Goal: Information Seeking & Learning: Learn about a topic

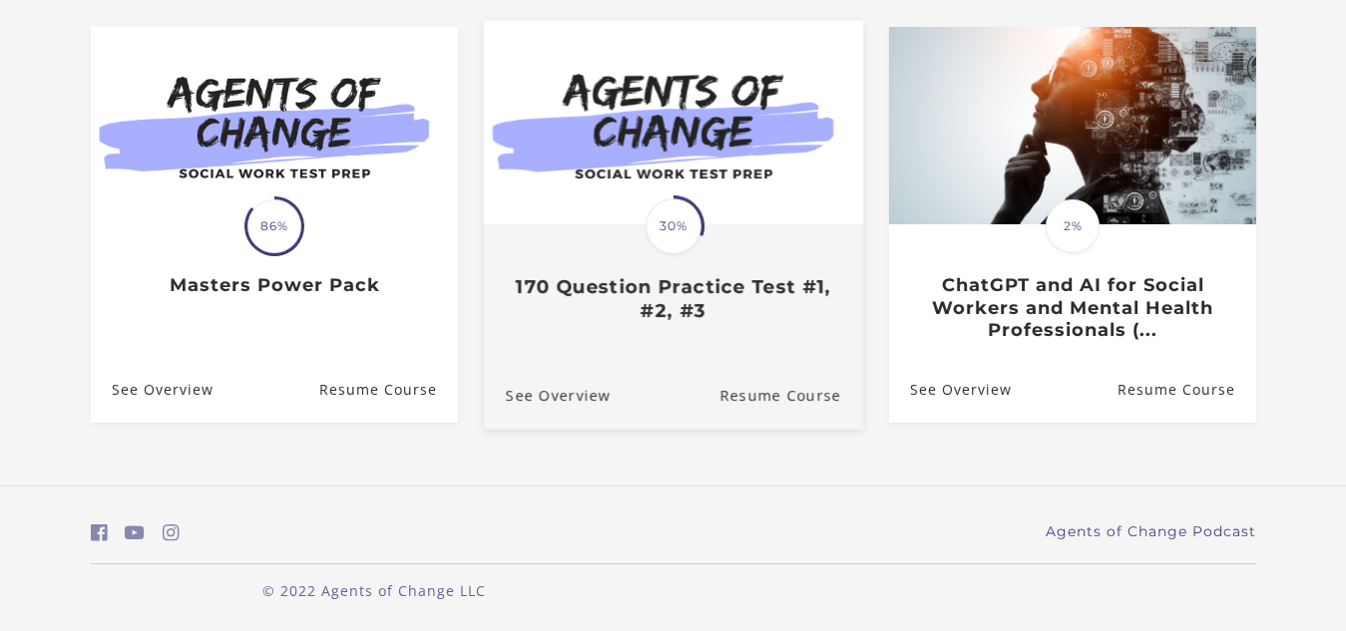
click at [624, 280] on h3 "170 Question Practice Test #1, #2, #3" at bounding box center [672, 298] width 335 height 46
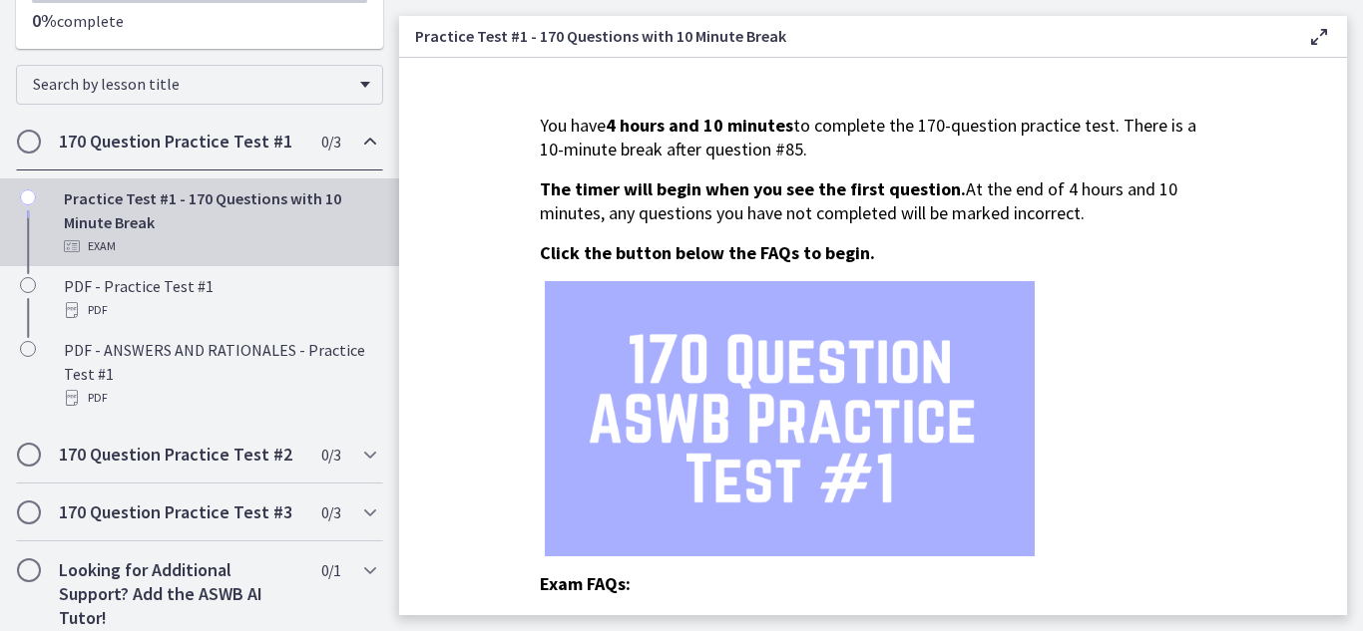
scroll to position [240, 0]
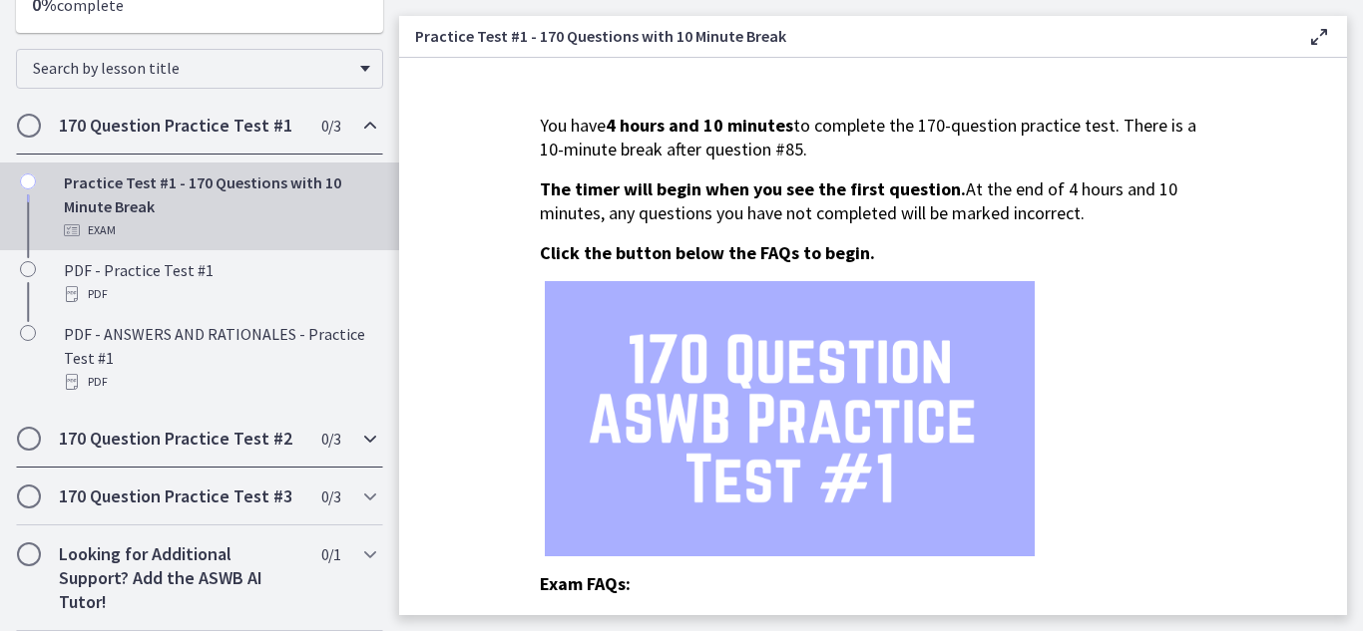
click at [339, 431] on div "170 Question Practice Test #2 0 / 3 Completed" at bounding box center [199, 439] width 367 height 58
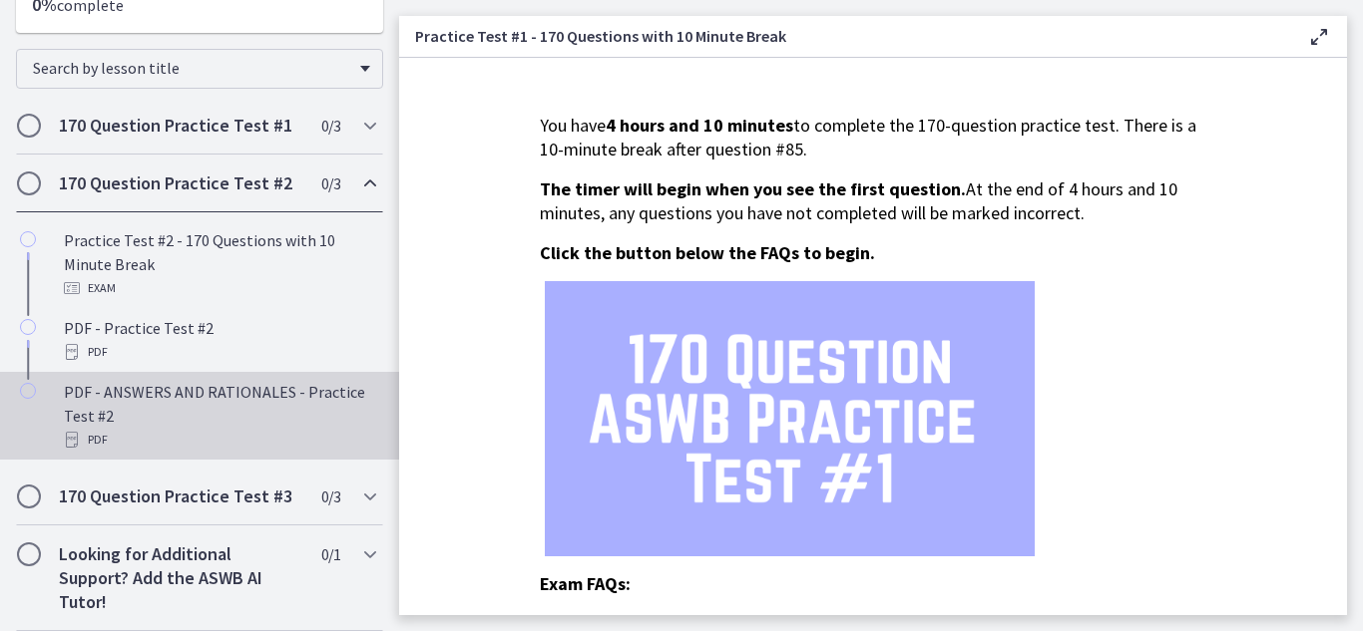
click at [189, 420] on div "PDF - ANSWERS AND RATIONALES - Practice Test #2 PDF" at bounding box center [219, 416] width 311 height 72
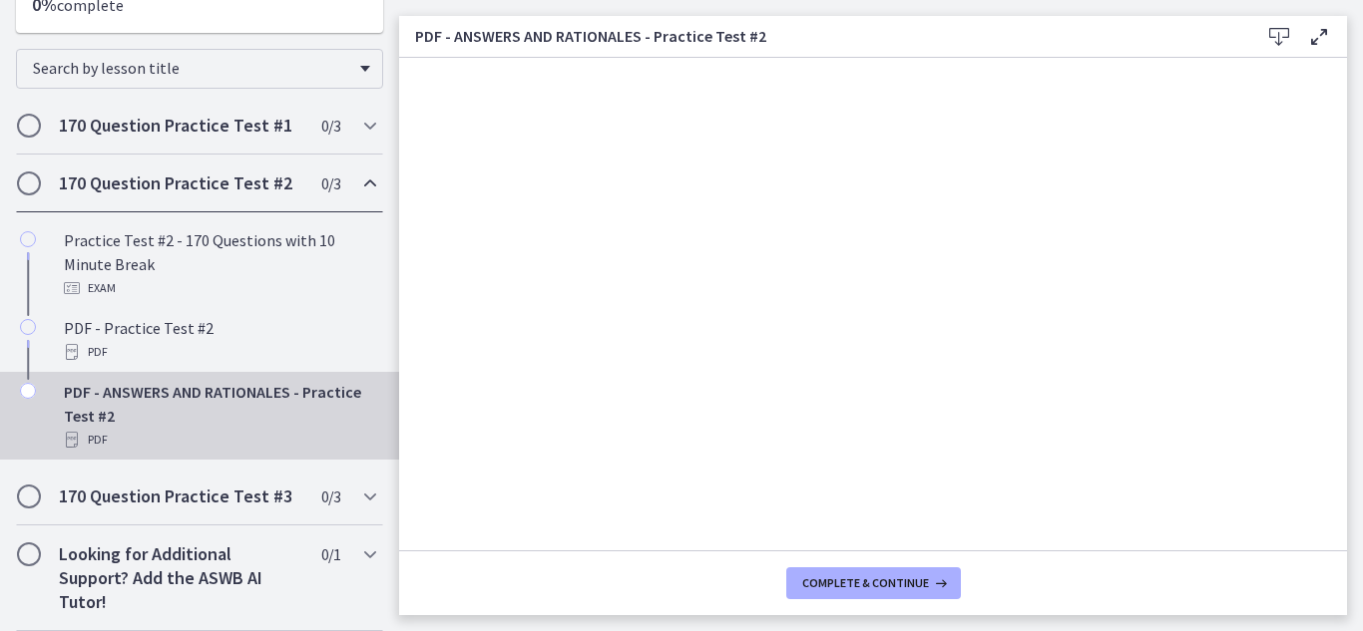
click at [1273, 28] on icon at bounding box center [1279, 37] width 24 height 24
